Goal: Information Seeking & Learning: Learn about a topic

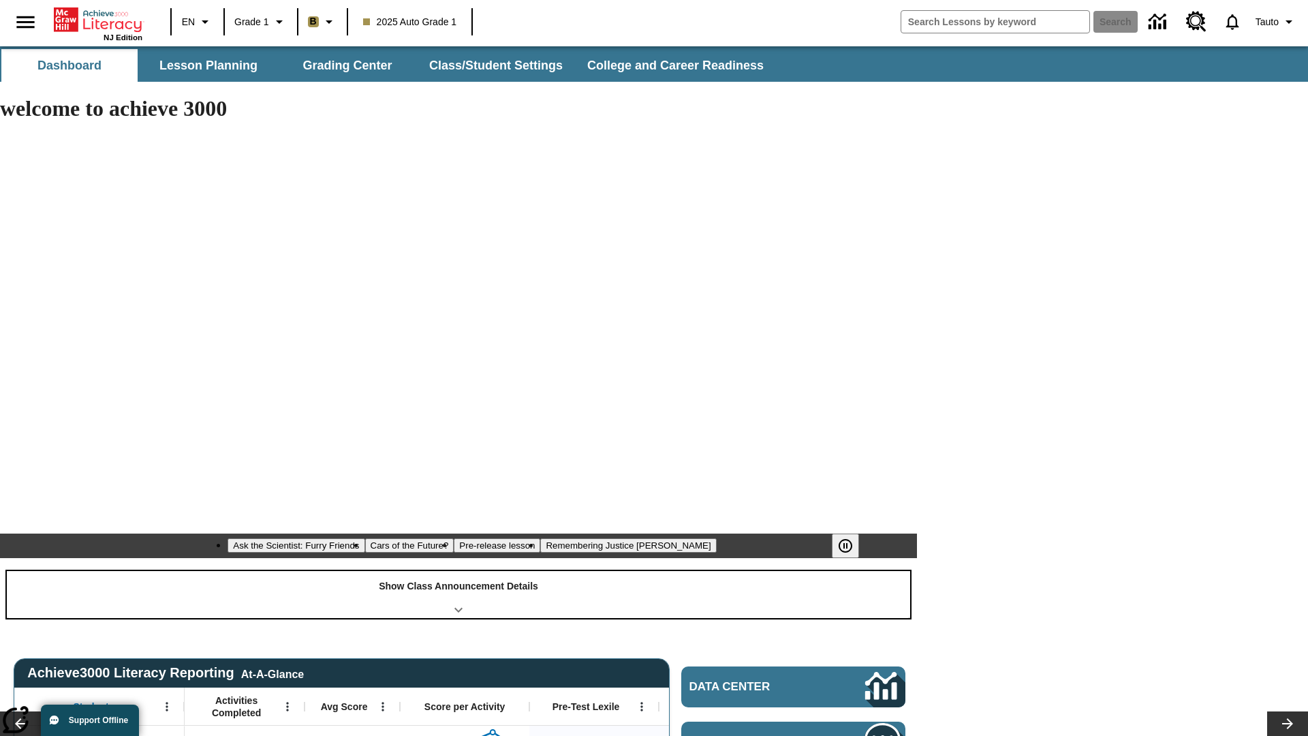
click at [459, 571] on div "Show Class Announcement Details" at bounding box center [458, 594] width 903 height 47
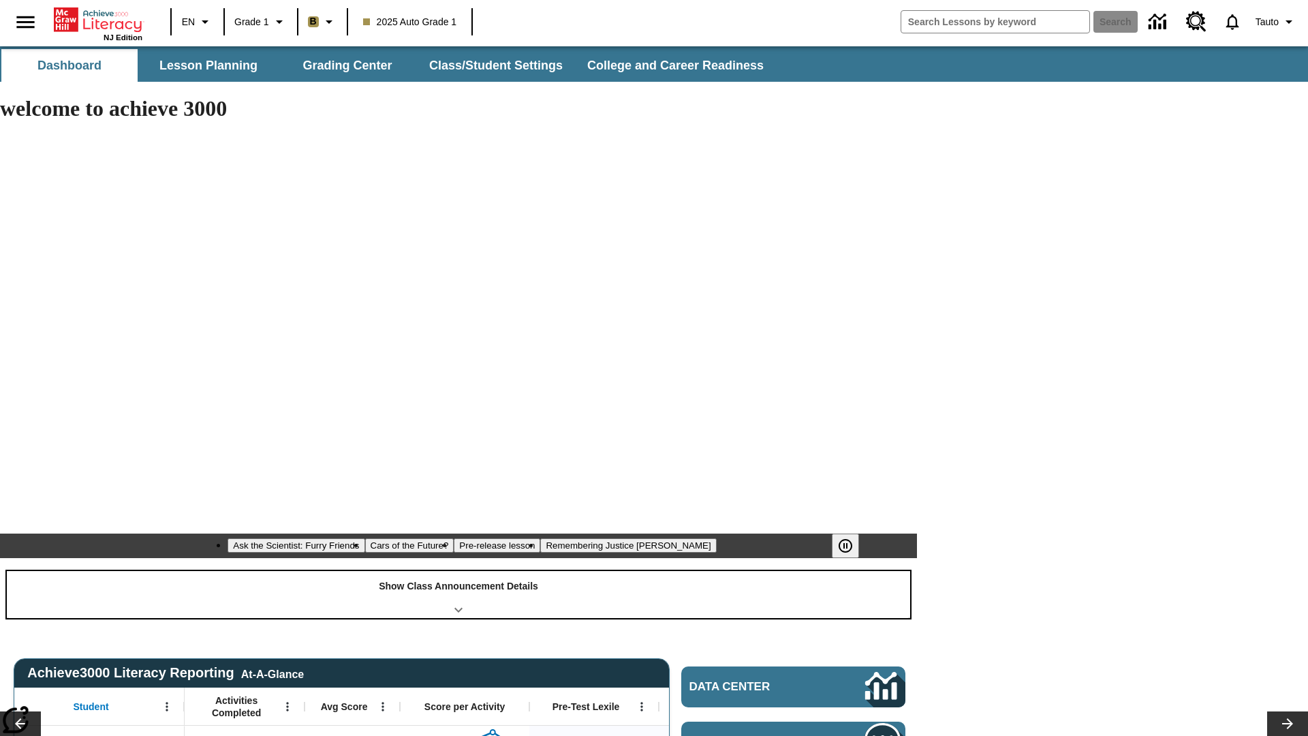
click at [459, 571] on div "Show Class Announcement Details" at bounding box center [458, 594] width 903 height 47
